Goal: Find specific page/section: Find specific page/section

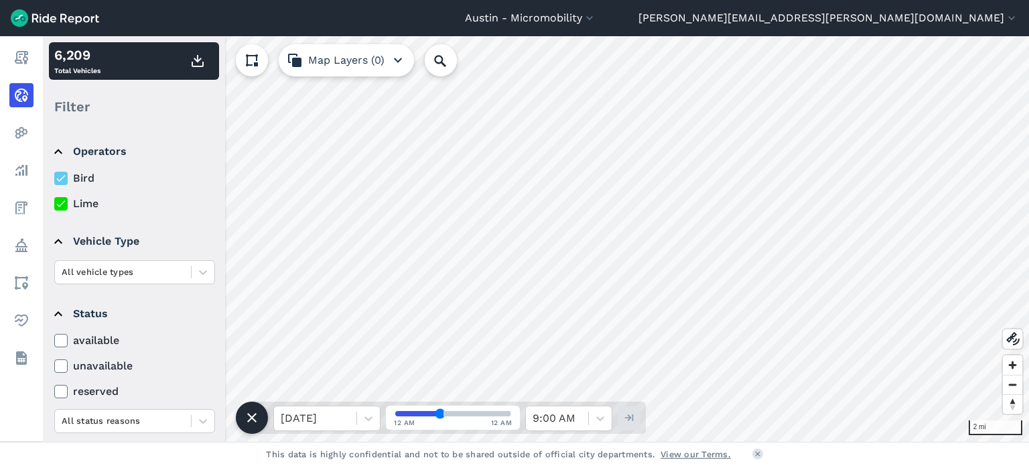
click at [59, 206] on use at bounding box center [60, 203] width 9 height 7
click at [54, 204] on input "Lime" at bounding box center [54, 200] width 0 height 9
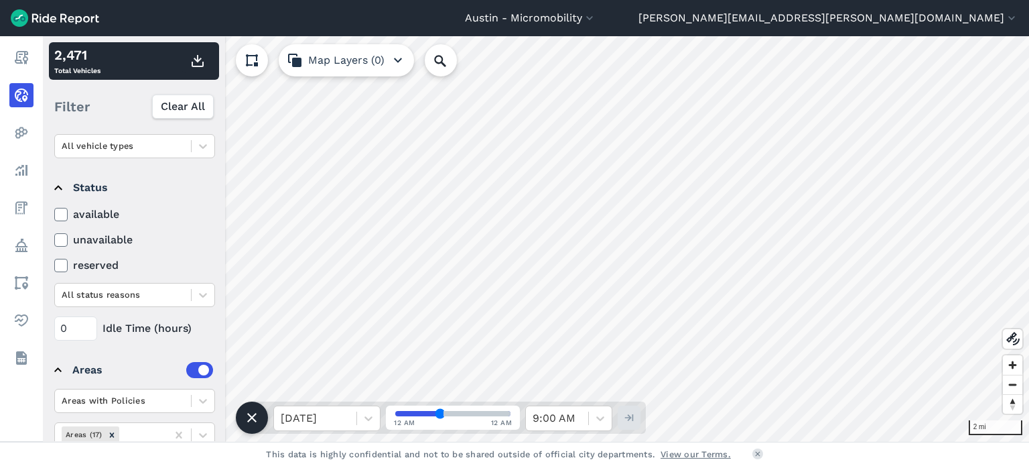
scroll to position [178, 0]
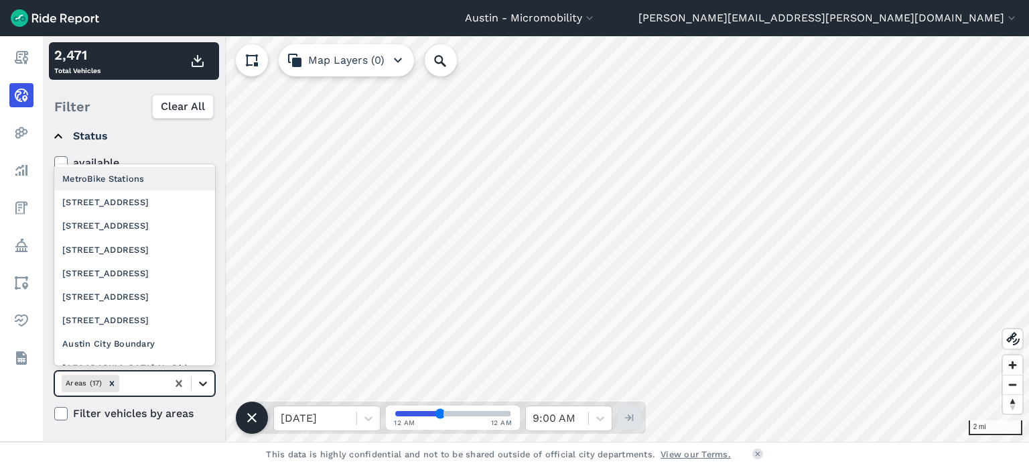
click at [204, 380] on icon at bounding box center [202, 383] width 13 height 13
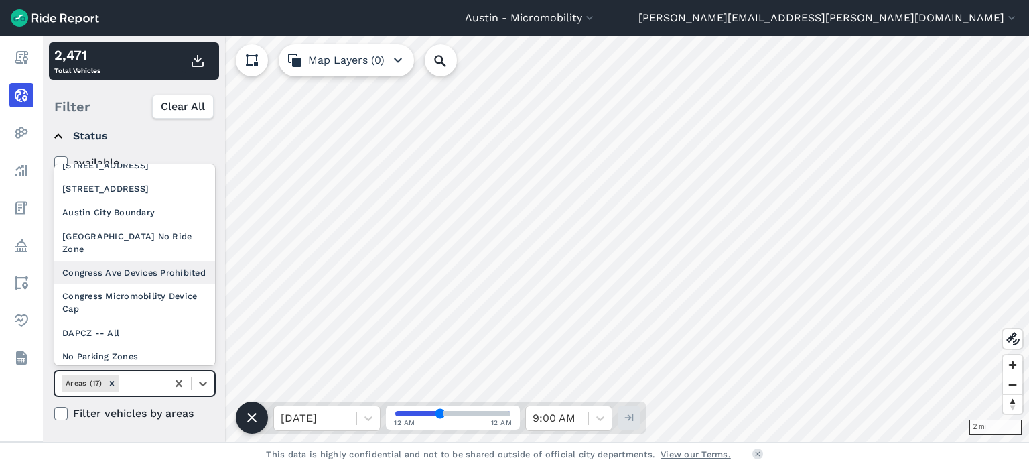
scroll to position [133, 0]
click at [129, 327] on div "DAPCZ -- All" at bounding box center [134, 330] width 161 height 23
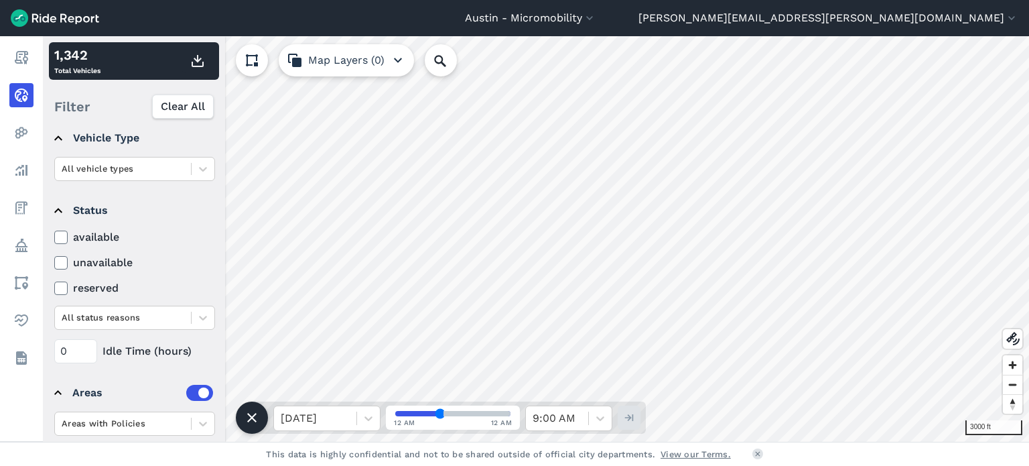
scroll to position [0, 0]
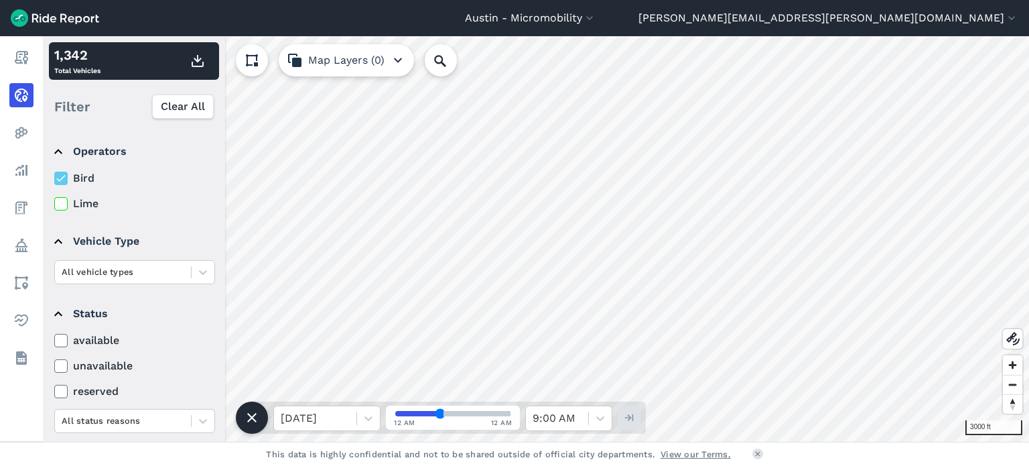
click at [60, 203] on icon at bounding box center [61, 203] width 12 height 13
click at [54, 203] on input "Lime" at bounding box center [54, 200] width 0 height 9
click at [61, 172] on icon at bounding box center [61, 178] width 12 height 13
click at [54, 171] on input "Bird" at bounding box center [54, 174] width 0 height 9
